Goal: Find contact information: Find contact information

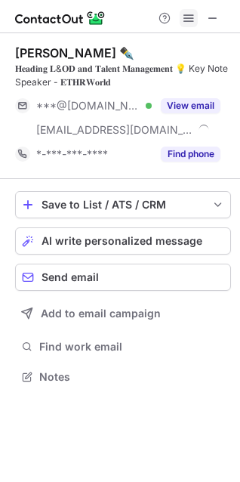
scroll to position [366, 240]
click at [205, 19] on button at bounding box center [213, 18] width 18 height 18
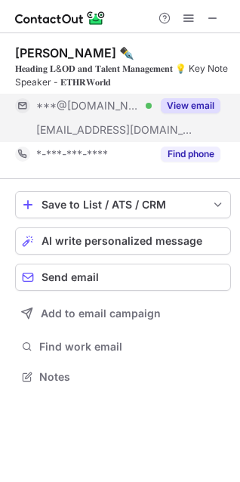
click at [183, 103] on button "View email" at bounding box center [191, 105] width 60 height 15
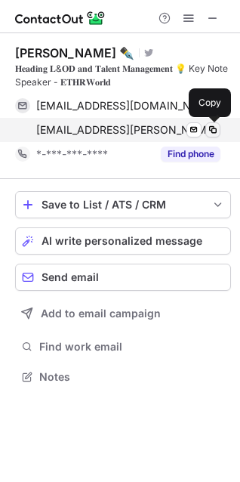
click at [212, 132] on span at bounding box center [213, 130] width 12 height 12
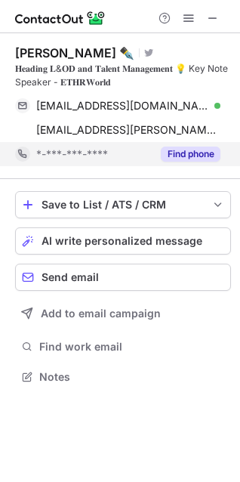
click at [193, 145] on div "Find phone" at bounding box center [186, 154] width 69 height 24
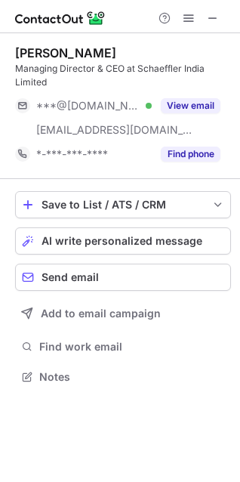
scroll to position [366, 240]
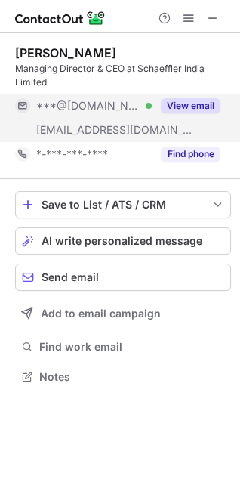
click at [184, 97] on div "View email" at bounding box center [186, 106] width 69 height 24
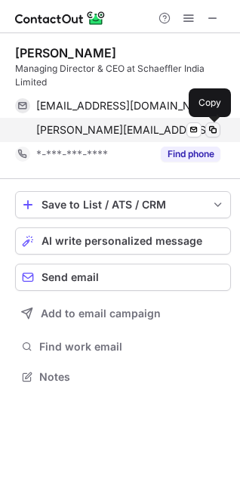
click at [209, 130] on span at bounding box center [213, 130] width 12 height 12
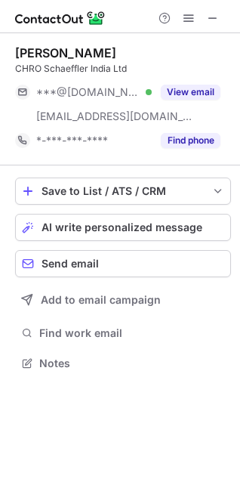
scroll to position [353, 240]
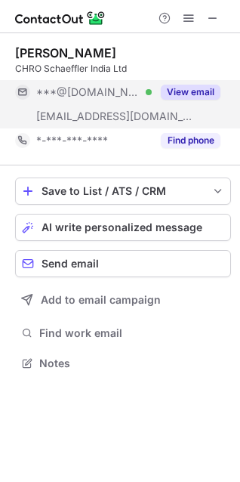
click at [193, 90] on button "View email" at bounding box center [191, 92] width 60 height 15
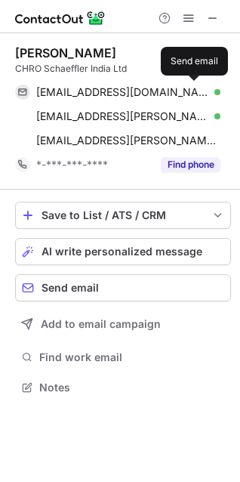
scroll to position [377, 240]
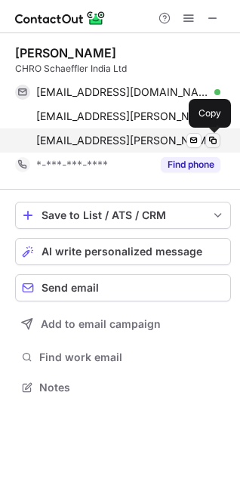
click at [215, 140] on span at bounding box center [213, 140] width 12 height 12
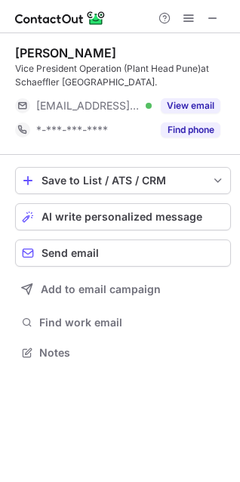
scroll to position [342, 240]
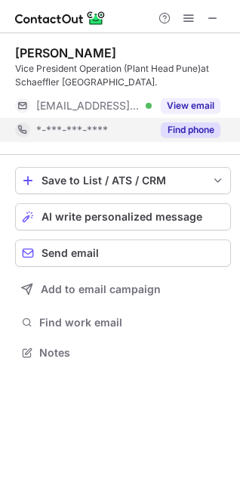
click at [181, 133] on button "Find phone" at bounding box center [191, 129] width 60 height 15
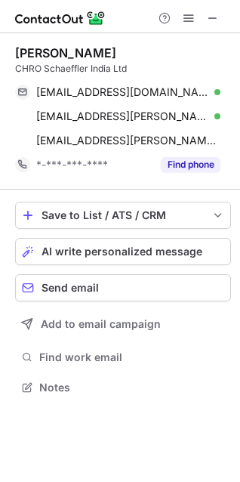
scroll to position [377, 240]
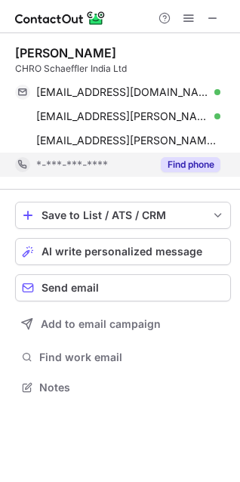
click at [194, 165] on button "Find phone" at bounding box center [191, 164] width 60 height 15
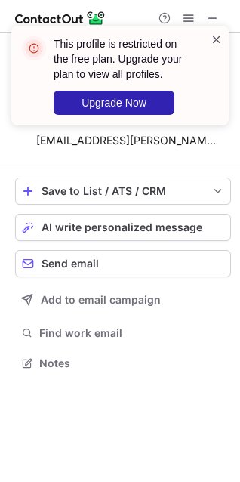
scroll to position [353, 240]
click at [220, 40] on span at bounding box center [217, 39] width 12 height 15
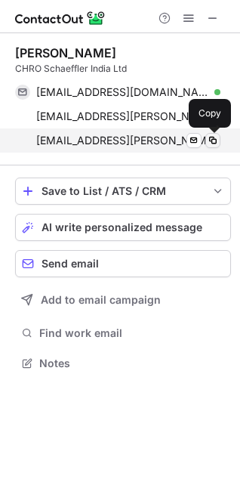
click at [210, 138] on span at bounding box center [213, 140] width 12 height 12
